Goal: Transaction & Acquisition: Purchase product/service

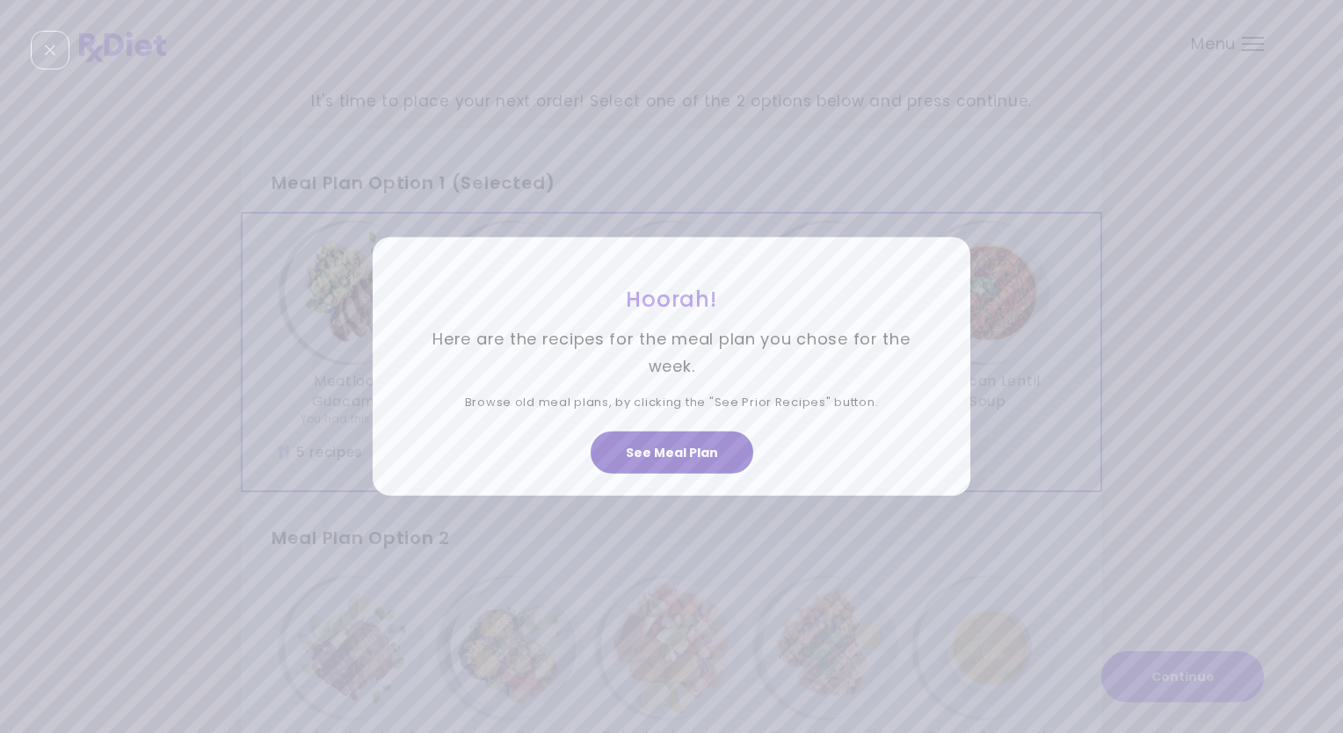
click at [656, 454] on button "See Meal Plan" at bounding box center [672, 453] width 163 height 42
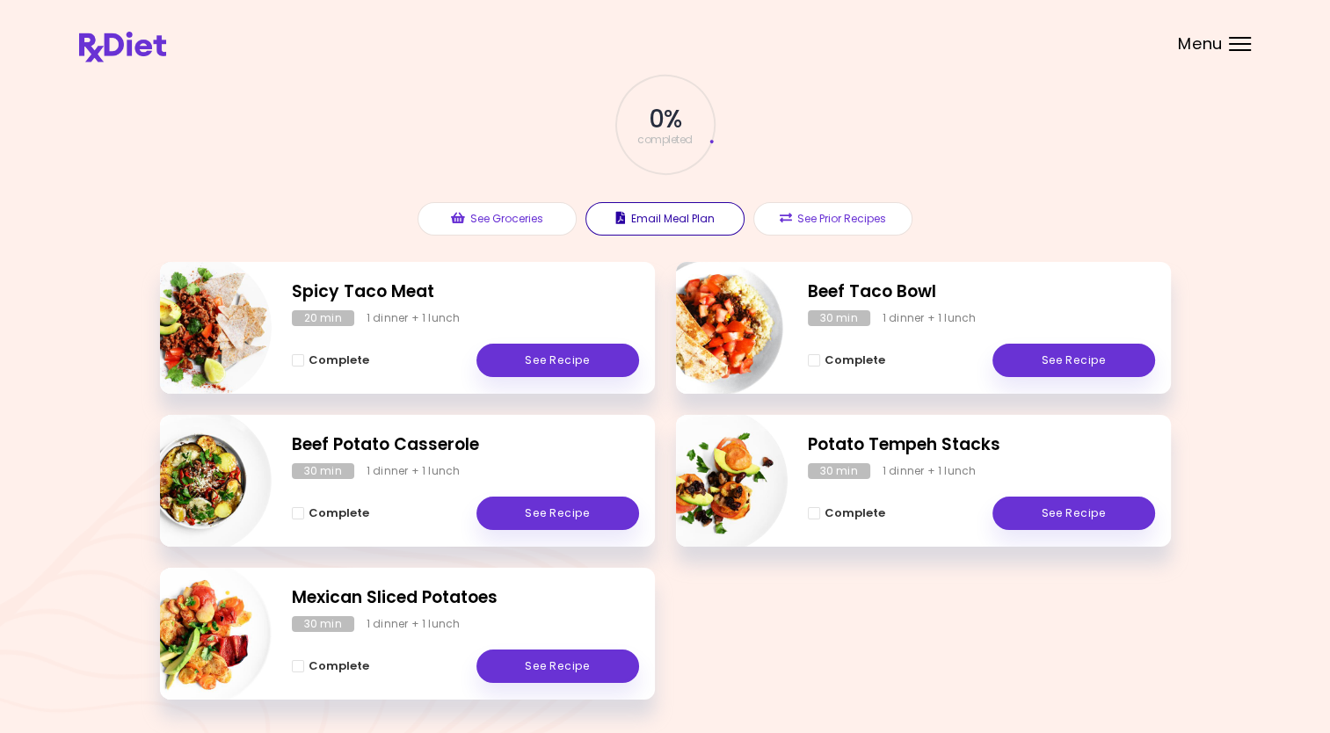
scroll to position [150, 0]
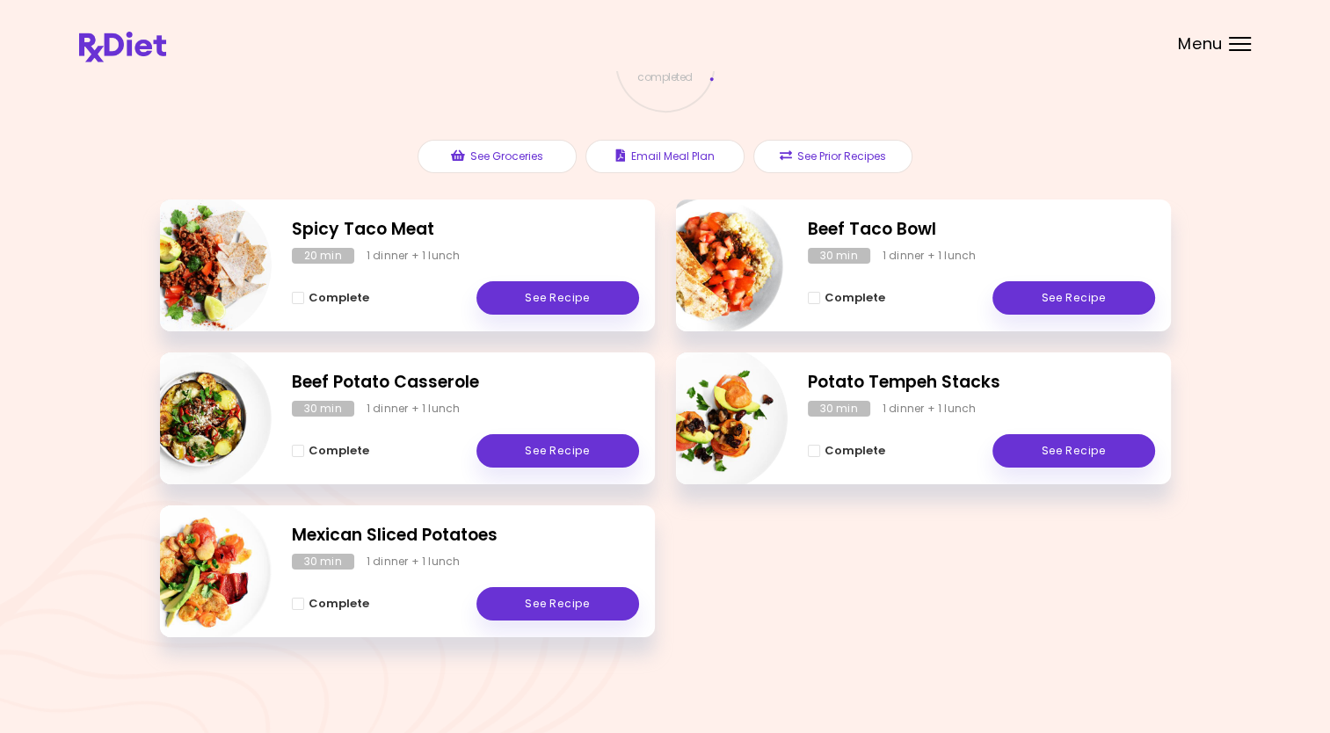
click at [1239, 43] on div at bounding box center [1240, 44] width 22 height 2
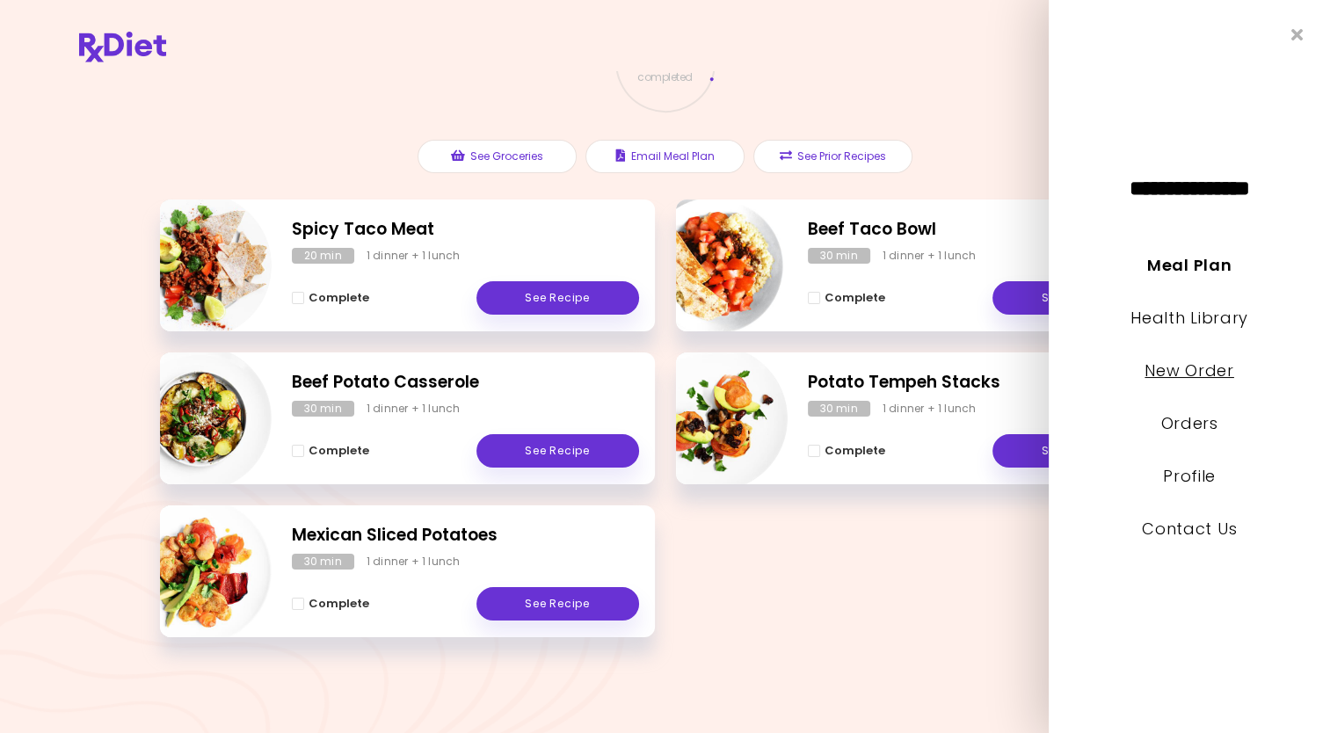
click at [1198, 374] on link "New Order" at bounding box center [1189, 371] width 89 height 22
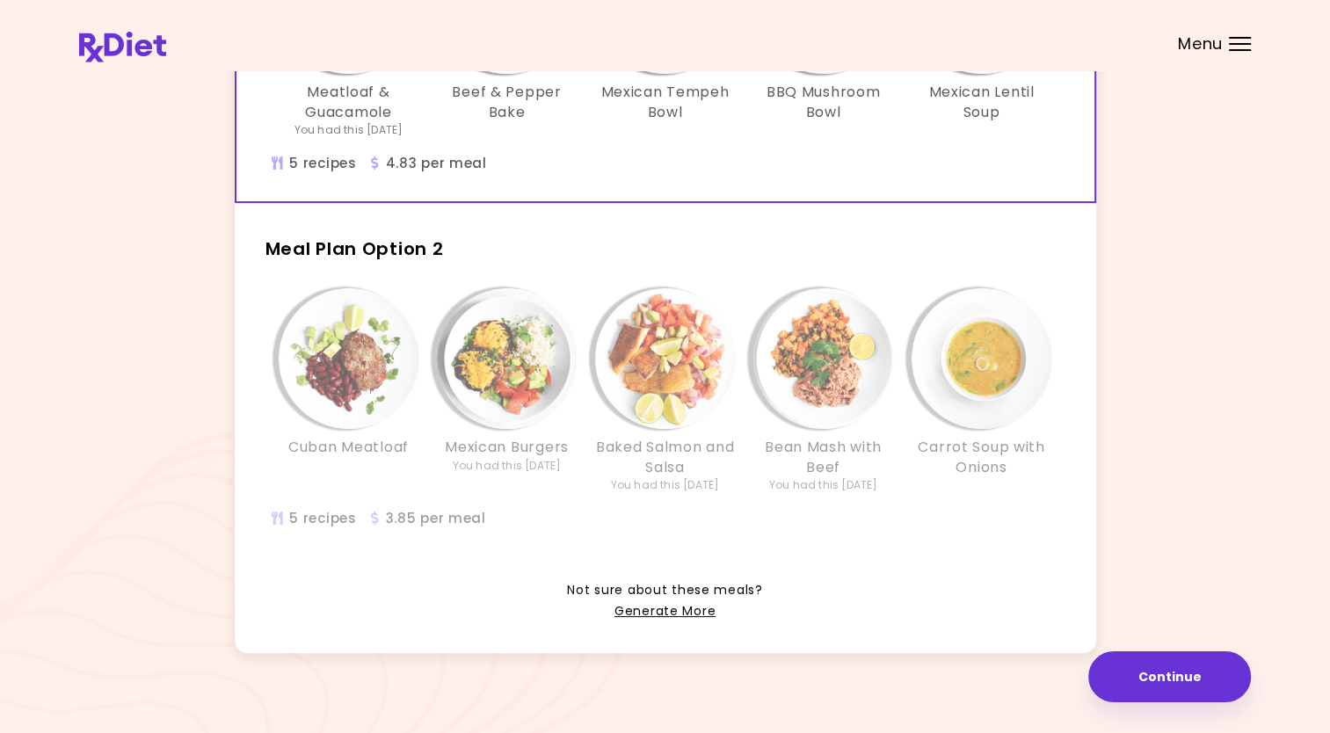
scroll to position [303, 0]
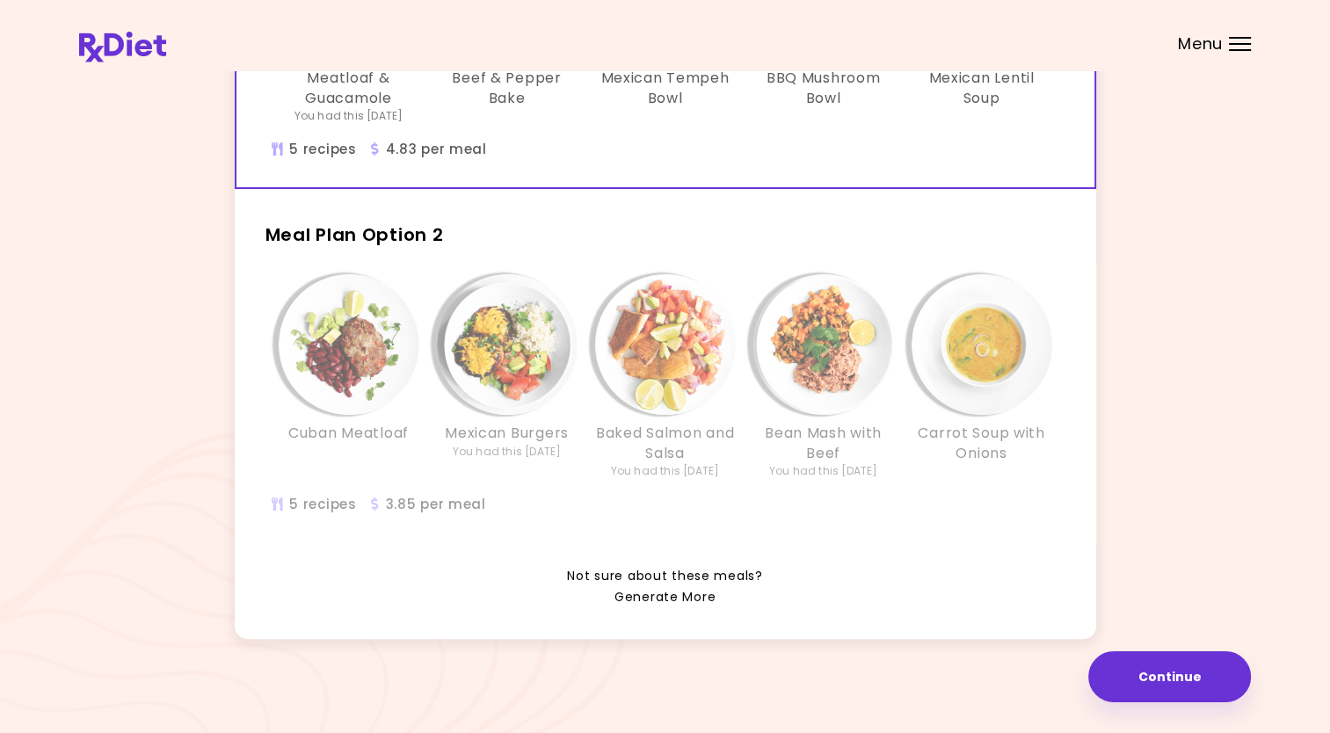
click at [664, 591] on link "Generate More" at bounding box center [664, 597] width 101 height 21
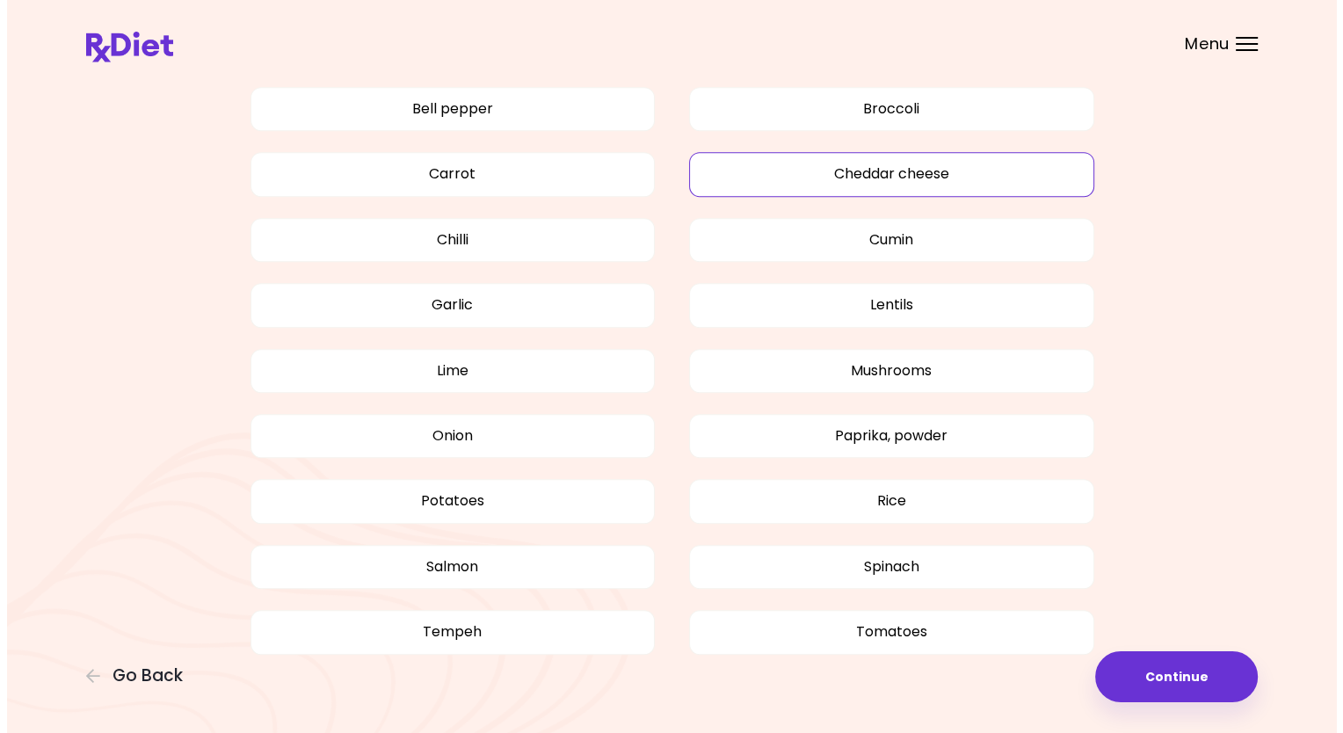
scroll to position [859, 0]
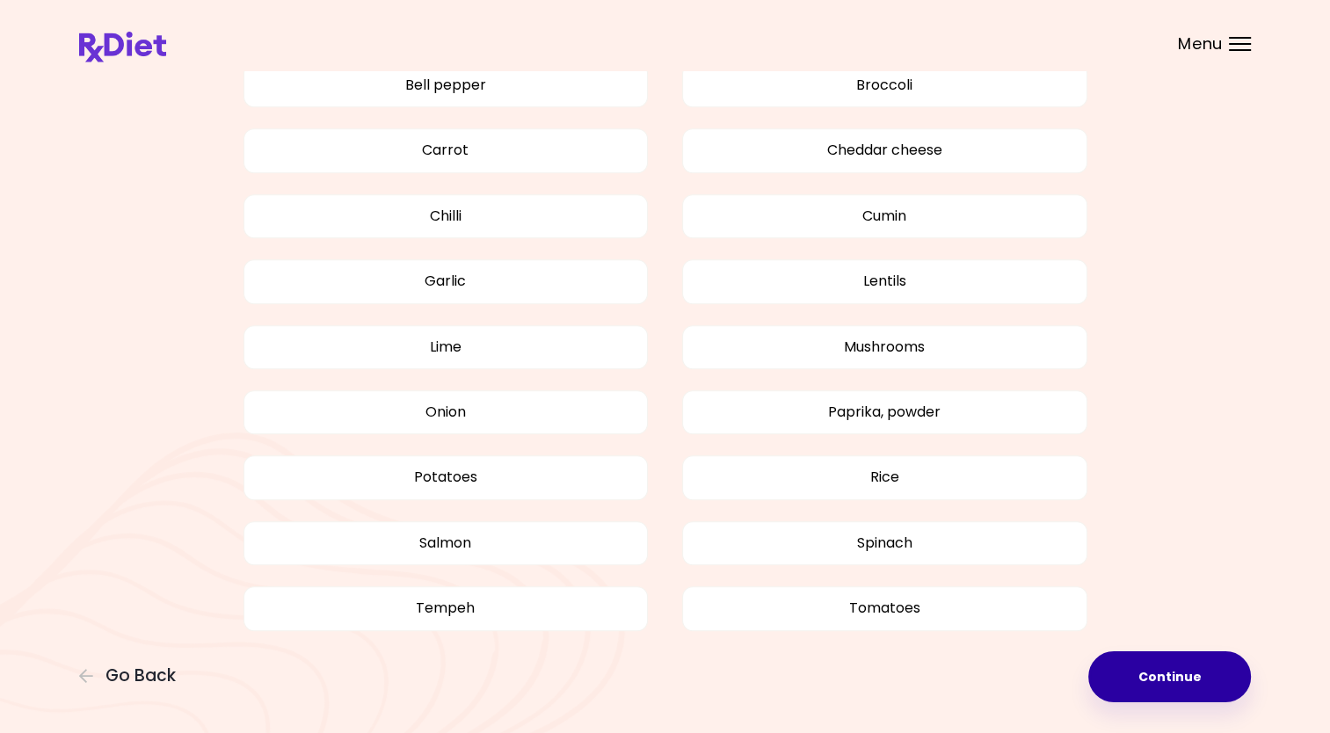
click at [1196, 672] on button "Continue" at bounding box center [1169, 676] width 163 height 51
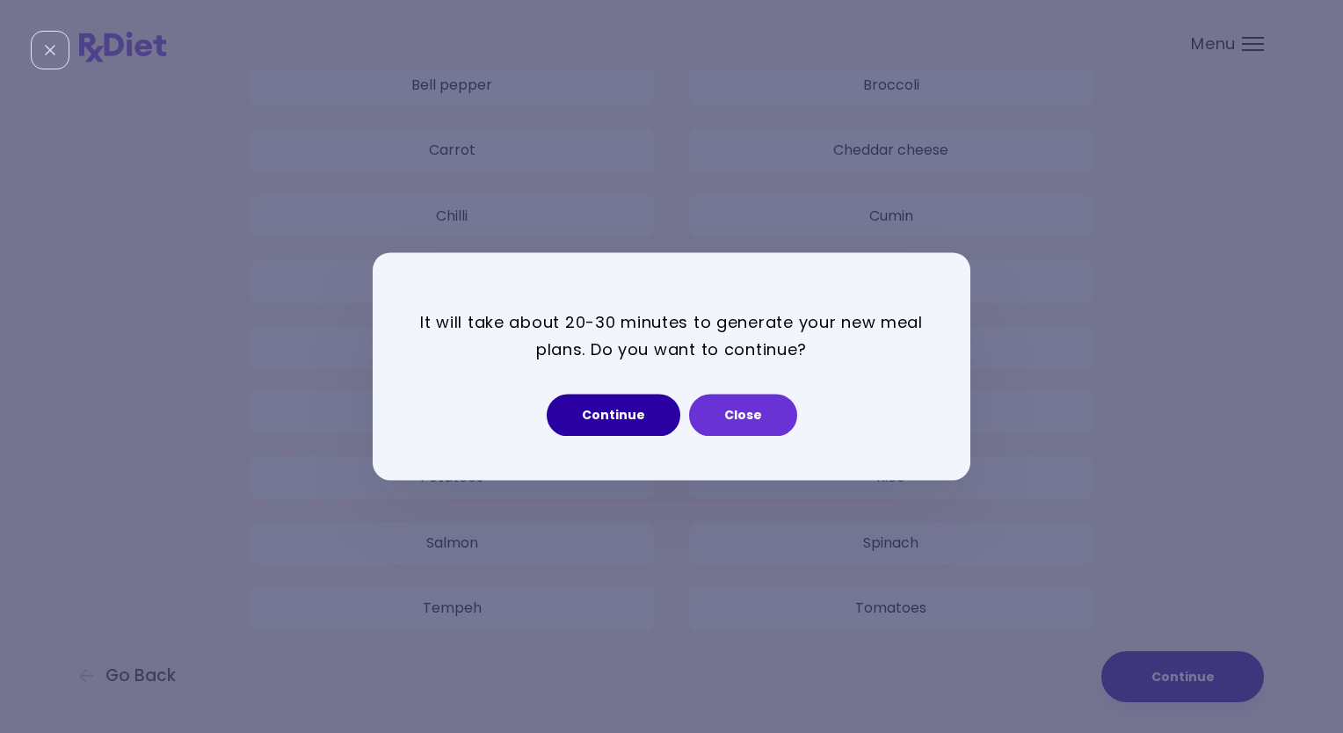
click at [616, 418] on button "Continue" at bounding box center [614, 416] width 134 height 42
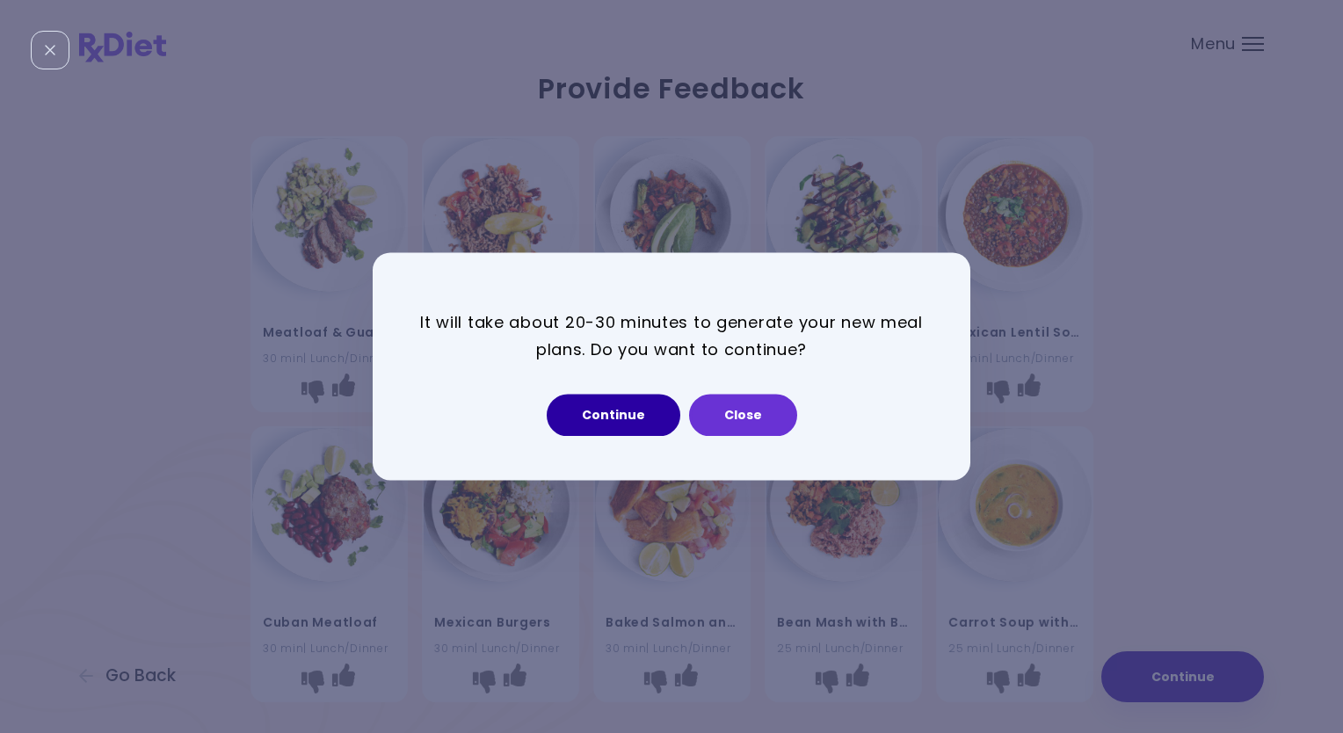
select select "*"
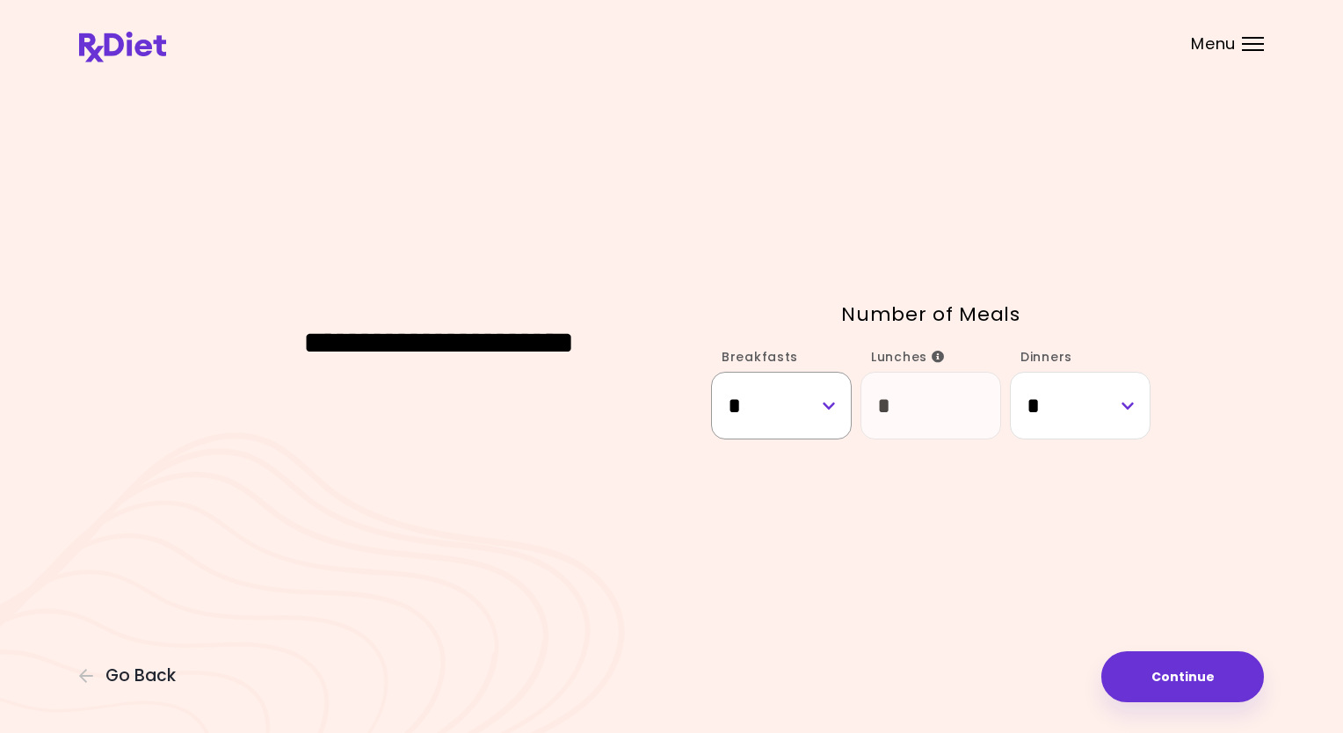
click at [826, 410] on select "* * * * * * * *" at bounding box center [781, 406] width 141 height 68
click at [1125, 406] on select "* * * * * * * *" at bounding box center [1080, 406] width 141 height 68
select select "*"
click at [1010, 372] on select "* * * * * * * *" at bounding box center [1080, 406] width 141 height 68
select select "*"
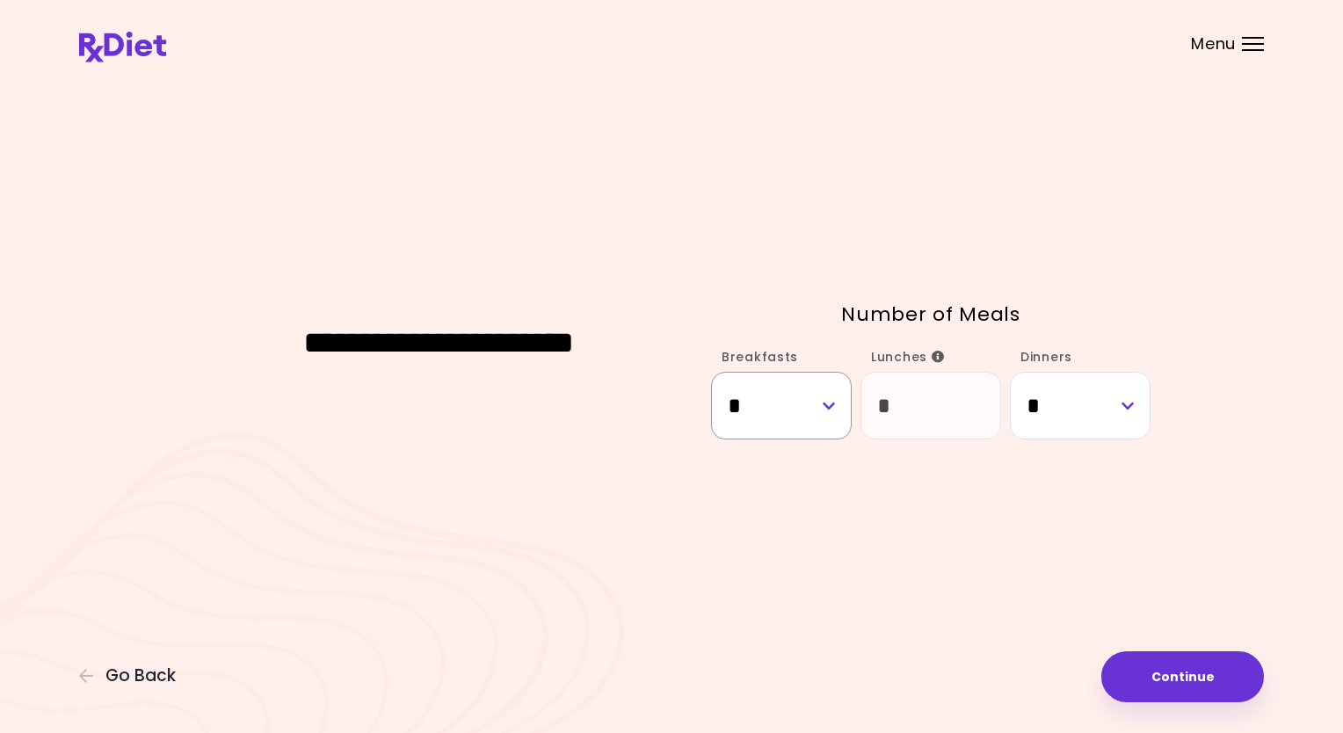
click at [825, 404] on select "* * * * * * * *" at bounding box center [781, 406] width 141 height 68
select select "*"
click at [711, 372] on select "* * * * * * * *" at bounding box center [781, 406] width 141 height 68
click at [1200, 670] on button "Continue" at bounding box center [1183, 676] width 163 height 51
